Goal: Navigation & Orientation: Find specific page/section

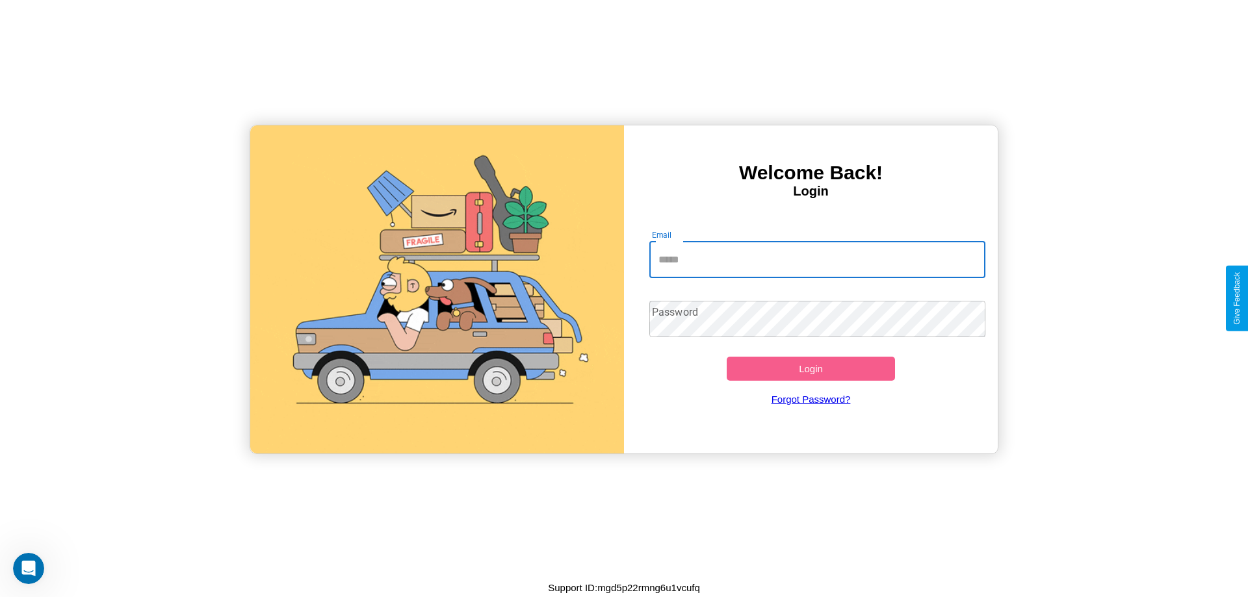
click at [817, 259] on input "Email" at bounding box center [817, 260] width 337 height 36
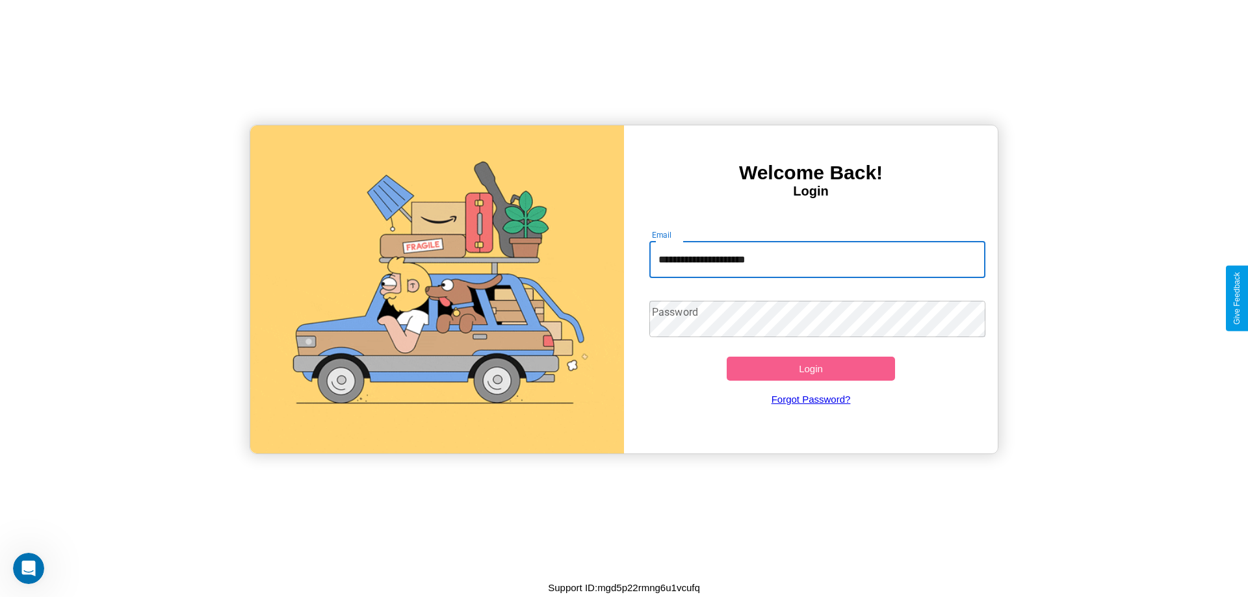
type input "**********"
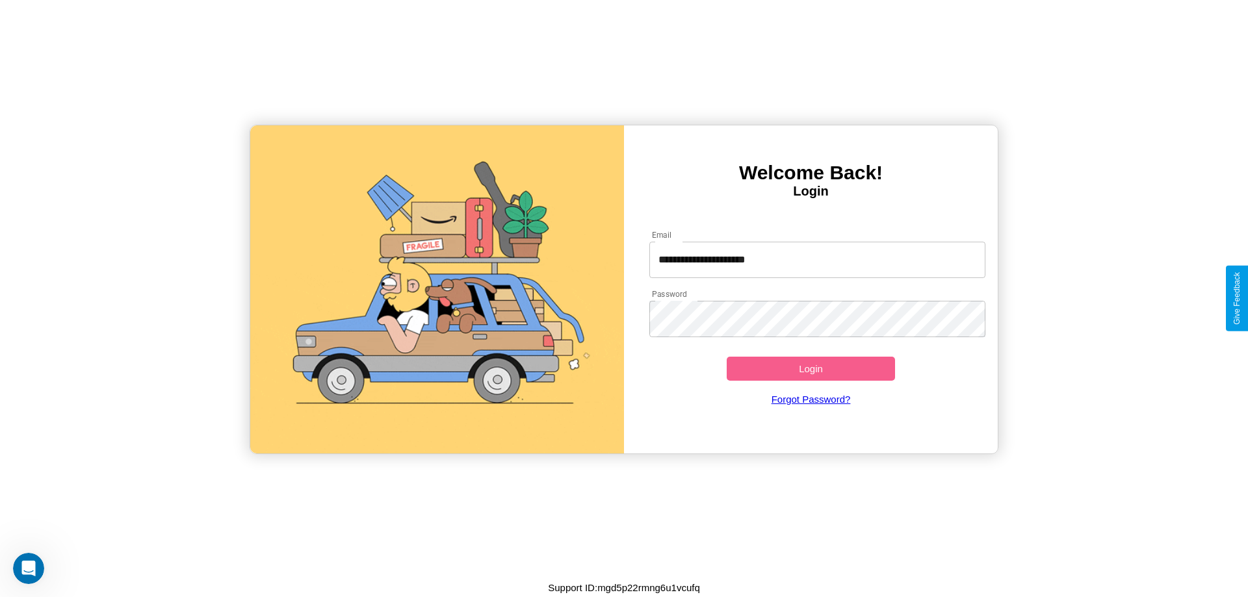
click at [811, 369] on button "Login" at bounding box center [811, 369] width 168 height 24
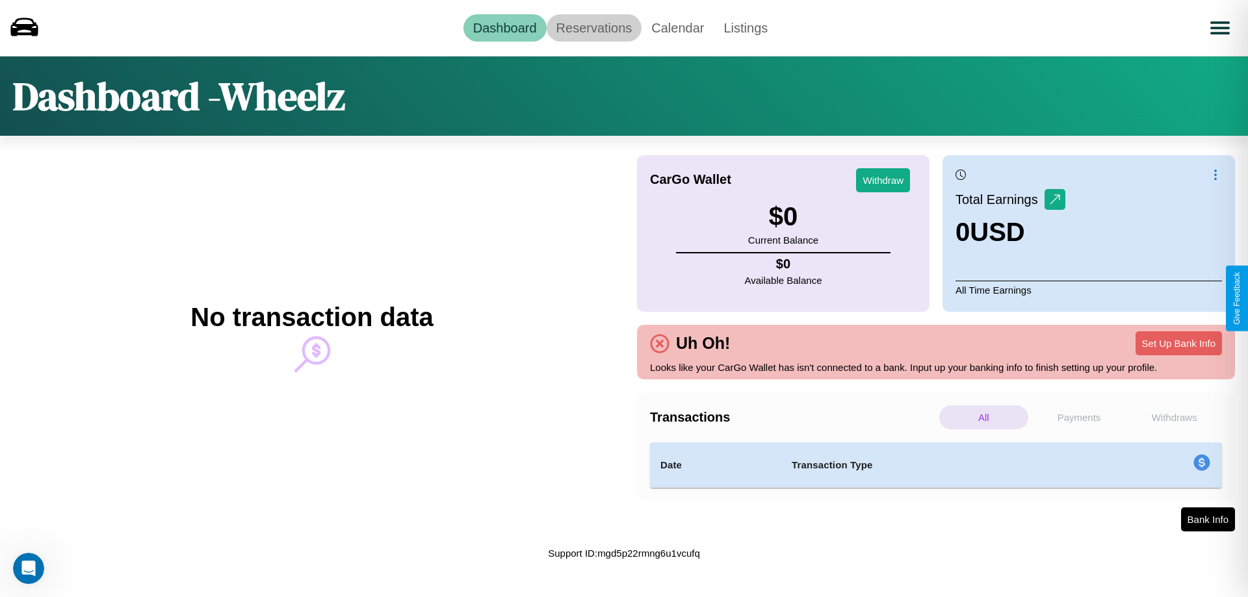
click at [593, 27] on link "Reservations" at bounding box center [595, 27] width 96 height 27
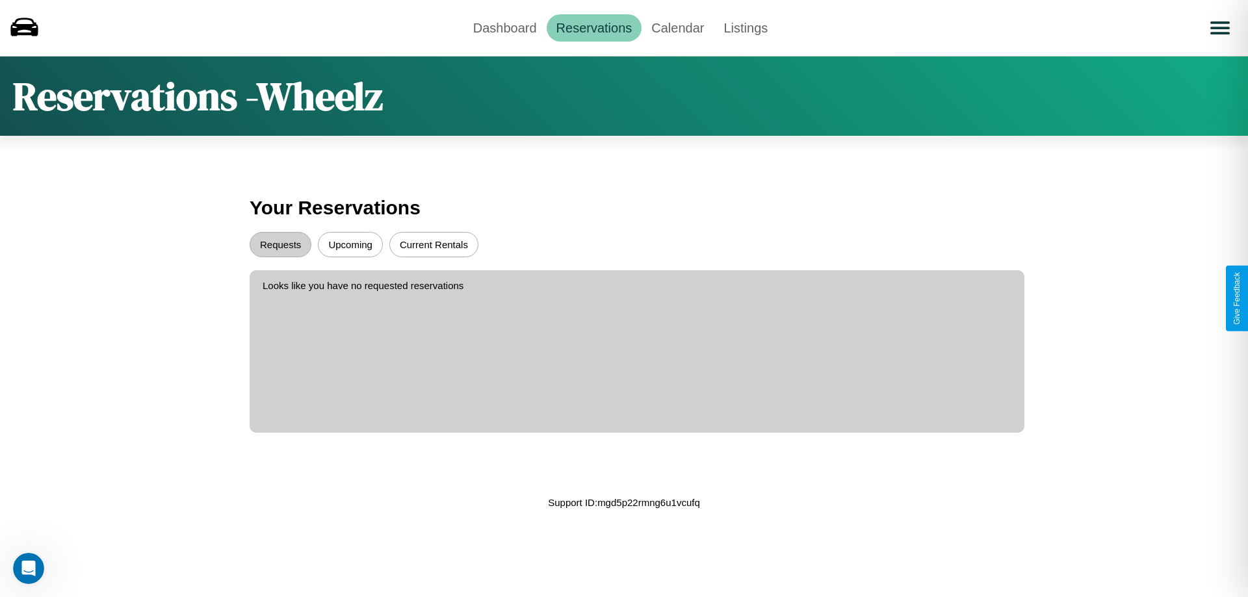
click at [350, 244] on button "Upcoming" at bounding box center [350, 244] width 65 height 25
click at [280, 244] on button "Requests" at bounding box center [281, 244] width 62 height 25
click at [504, 27] on link "Dashboard" at bounding box center [504, 27] width 83 height 27
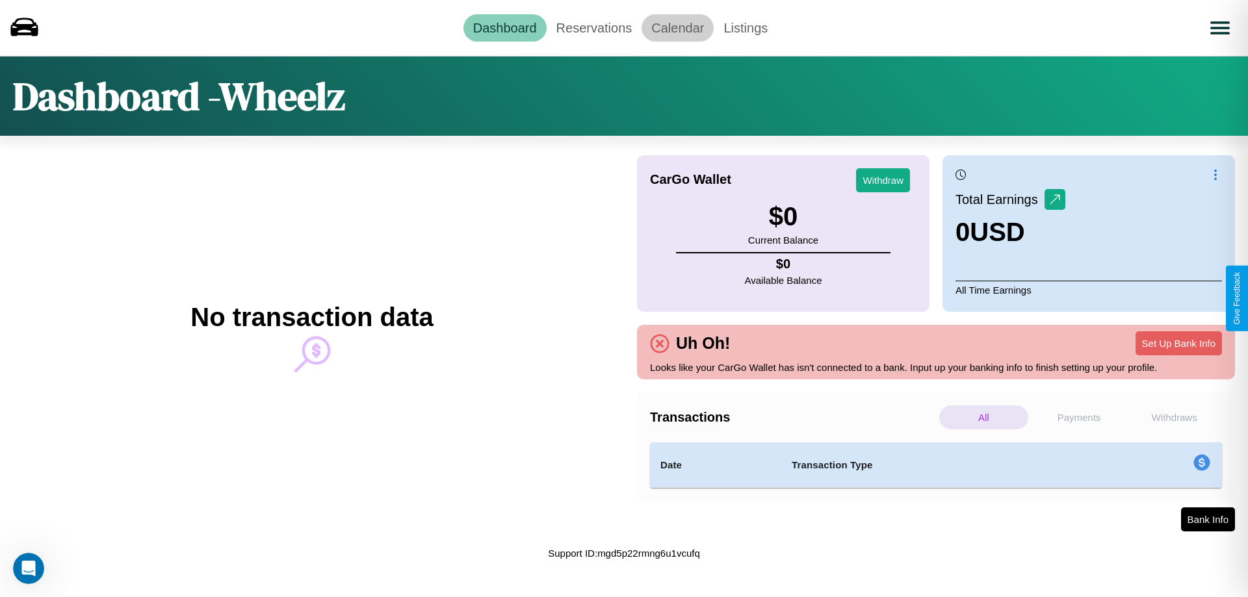
click at [677, 27] on link "Calendar" at bounding box center [678, 27] width 72 height 27
